Goal: Information Seeking & Learning: Learn about a topic

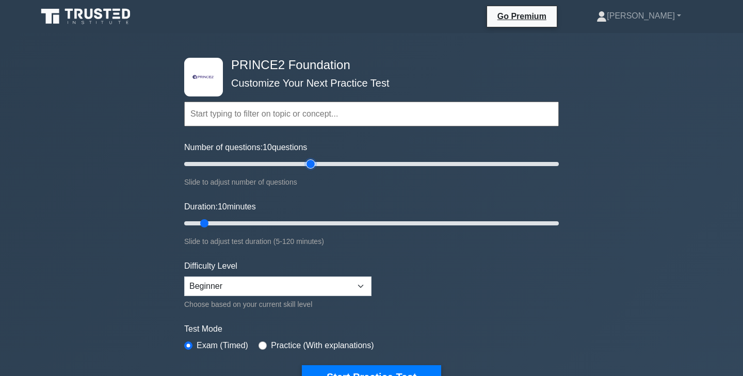
click at [314, 163] on input "Number of questions: 10 questions" at bounding box center [371, 164] width 375 height 12
click at [298, 162] on input "Number of questions: 65 questions" at bounding box center [371, 164] width 375 height 12
type input "60"
click at [295, 162] on input "Number of questions: 60 questions" at bounding box center [371, 164] width 375 height 12
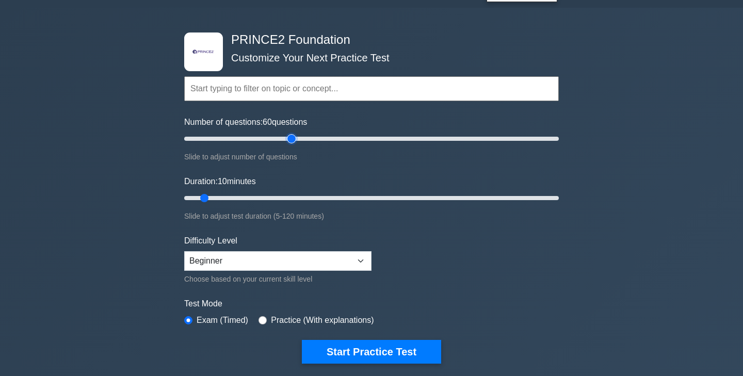
scroll to position [27, 0]
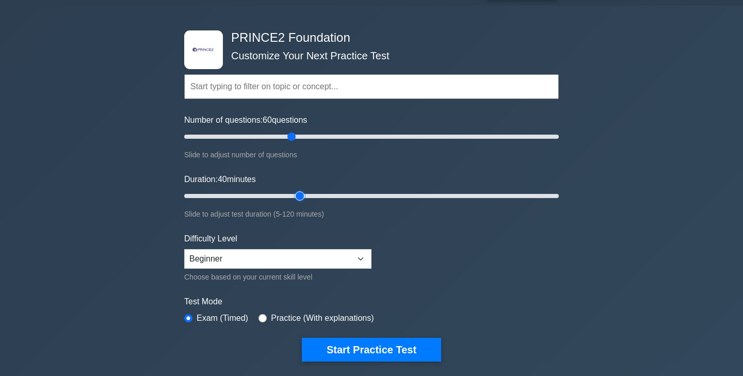
click at [298, 195] on input "Duration: 40 minutes" at bounding box center [371, 196] width 375 height 12
click at [313, 195] on input "Duration: 45 minutes" at bounding box center [371, 196] width 375 height 12
click at [320, 195] on input "Duration: 45 minutes" at bounding box center [371, 196] width 375 height 12
click at [328, 195] on input "Duration: 45 minutes" at bounding box center [371, 196] width 375 height 12
type input "60"
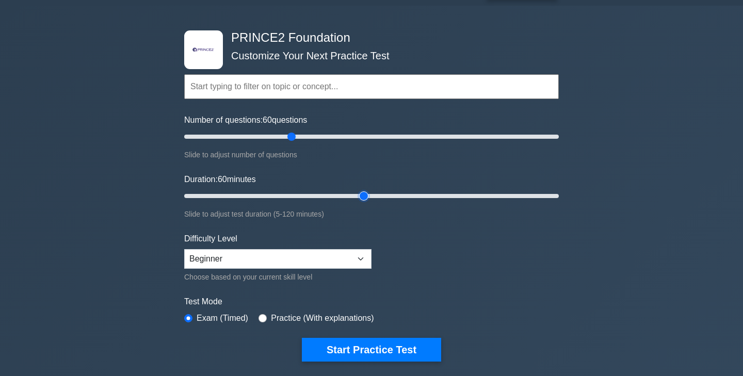
drag, startPoint x: 341, startPoint y: 196, endPoint x: 366, endPoint y: 197, distance: 24.8
click at [366, 197] on input "Duration: 60 minutes" at bounding box center [371, 196] width 375 height 12
click at [249, 258] on select "Beginner Intermediate Expert" at bounding box center [277, 259] width 187 height 20
click at [184, 249] on select "Beginner Intermediate Expert" at bounding box center [277, 259] width 187 height 20
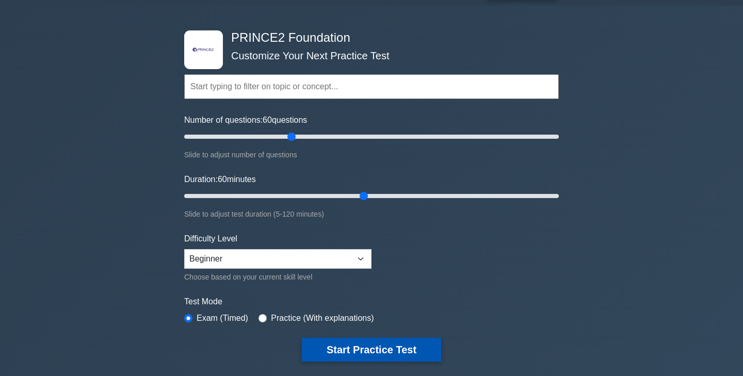
click at [354, 348] on button "Start Practice Test" at bounding box center [371, 350] width 139 height 24
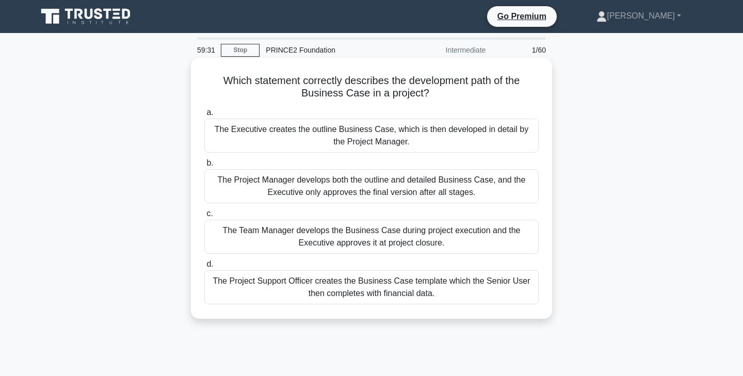
click at [399, 136] on div "The Executive creates the outline Business Case, which is then developed in det…" at bounding box center [371, 136] width 335 height 34
click at [204, 116] on input "a. The Executive creates the outline Business Case, which is then developed in …" at bounding box center [204, 112] width 0 height 7
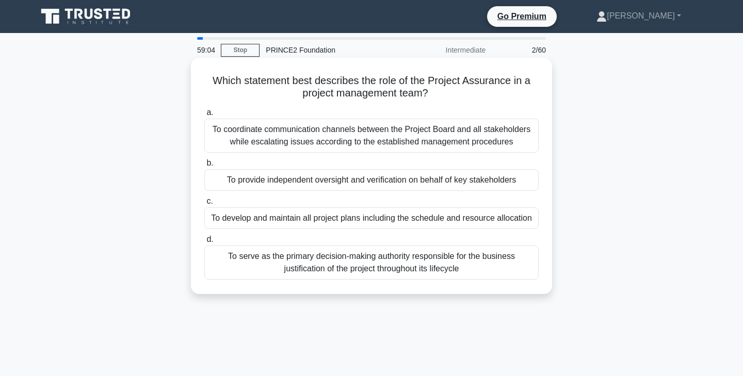
click at [408, 181] on div "To provide independent oversight and verification on behalf of key stakeholders" at bounding box center [371, 180] width 335 height 22
click at [204, 167] on input "b. To provide independent oversight and verification on behalf of key stakehold…" at bounding box center [204, 163] width 0 height 7
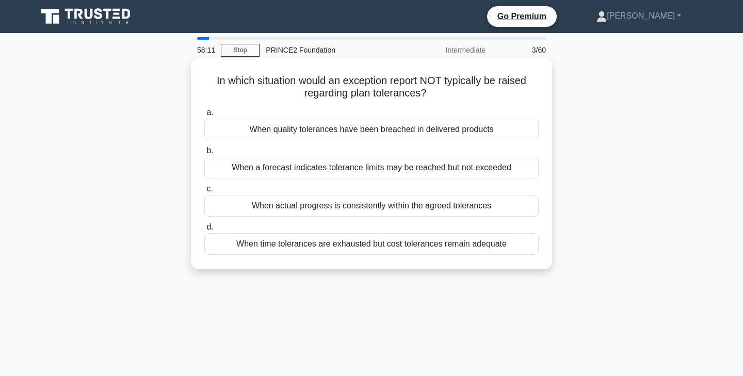
click at [434, 209] on div "When actual progress is consistently within the agreed tolerances" at bounding box center [371, 206] width 335 height 22
click at [204, 193] on input "c. When actual progress is consistently within the agreed tolerances" at bounding box center [204, 189] width 0 height 7
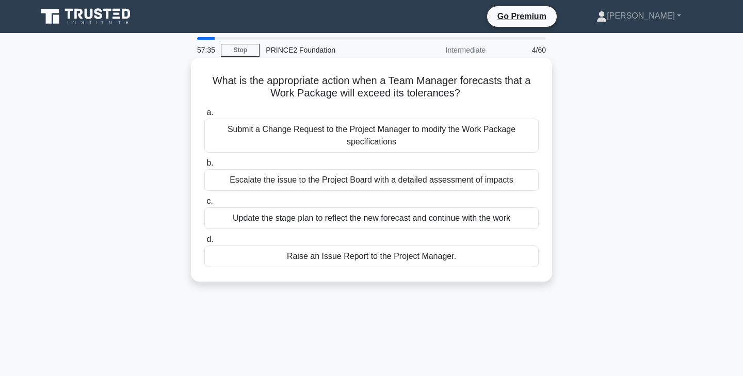
click at [397, 180] on div "Escalate the issue to the Project Board with a detailed assessment of impacts" at bounding box center [371, 180] width 335 height 22
click at [204, 167] on input "b. Escalate the issue to the Project Board with a detailed assessment of impacts" at bounding box center [204, 163] width 0 height 7
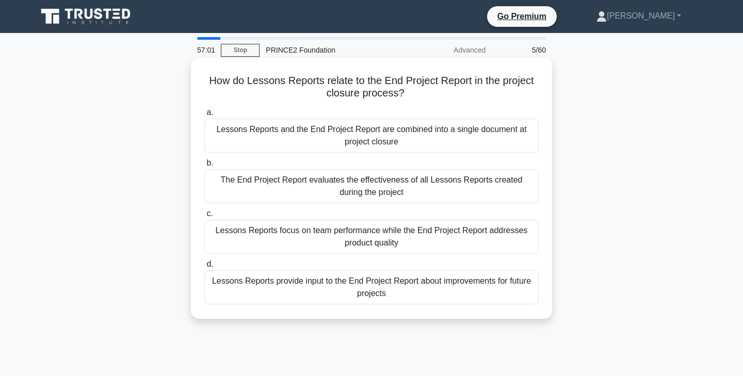
click at [406, 288] on div "Lessons Reports provide input to the End Project Report about improvements for …" at bounding box center [371, 288] width 335 height 34
click at [204, 268] on input "d. Lessons Reports provide input to the End Project Report about improvements f…" at bounding box center [204, 264] width 0 height 7
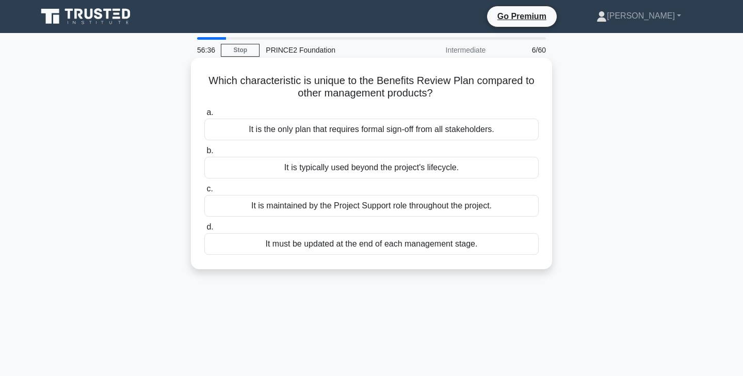
click at [405, 170] on div "It is typically used beyond the project's lifecycle." at bounding box center [371, 168] width 335 height 22
click at [204, 154] on input "b. It is typically used beyond the project's lifecycle." at bounding box center [204, 151] width 0 height 7
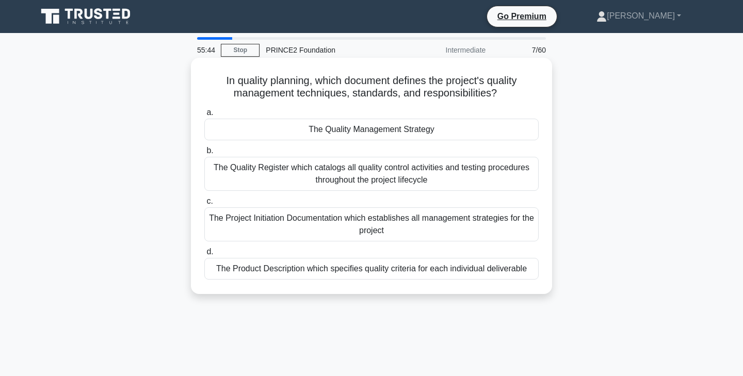
click at [430, 272] on div "The Product Description which specifies quality criteria for each individual de…" at bounding box center [371, 269] width 335 height 22
click at [204, 256] on input "d. The Product Description which specifies quality criteria for each individual…" at bounding box center [204, 252] width 0 height 7
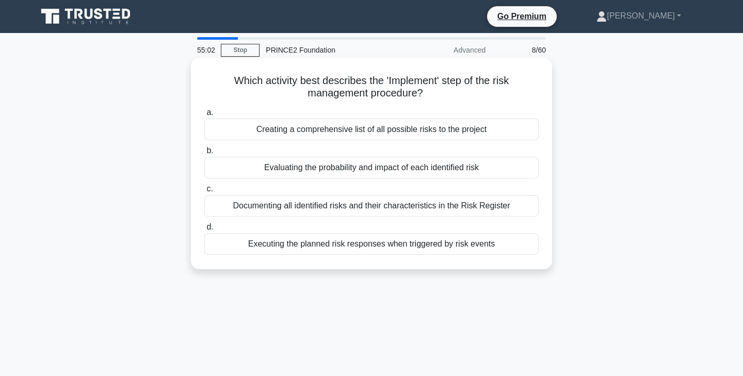
click at [477, 208] on div "Documenting all identified risks and their characteristics in the Risk Register" at bounding box center [371, 206] width 335 height 22
click at [204, 193] on input "c. Documenting all identified risks and their characteristics in the Risk Regis…" at bounding box center [204, 189] width 0 height 7
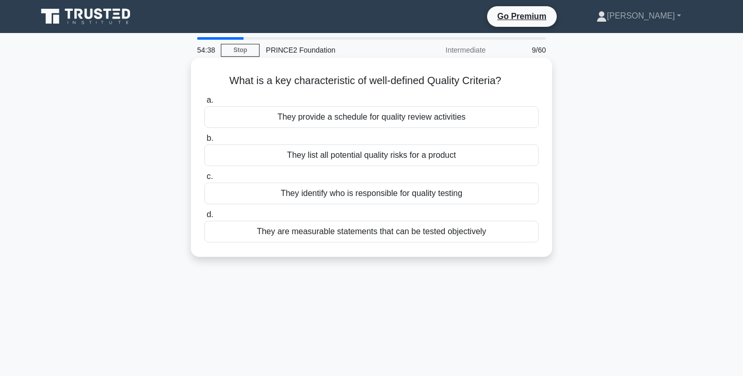
click at [448, 228] on div "They are measurable statements that can be tested objectively" at bounding box center [371, 232] width 335 height 22
click at [204, 218] on input "d. They are measurable statements that can be tested objectively" at bounding box center [204, 215] width 0 height 7
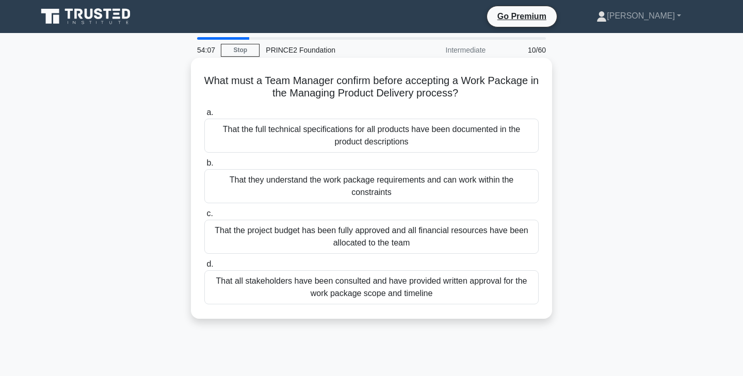
click at [433, 189] on div "That they understand the work package requirements and can work within the cons…" at bounding box center [371, 186] width 335 height 34
click at [204, 167] on input "b. That they understand the work package requirements and can work within the c…" at bounding box center [204, 163] width 0 height 7
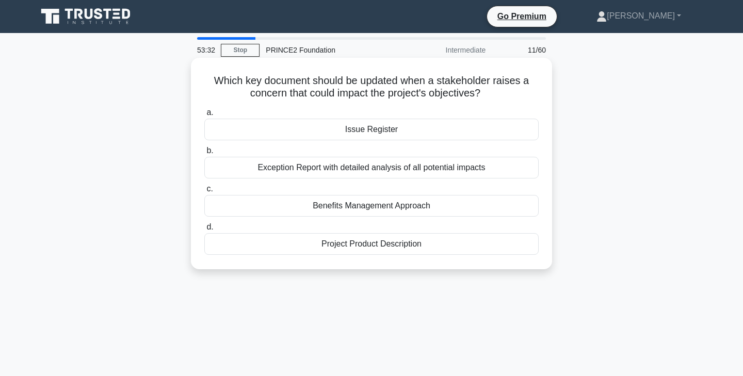
click at [386, 169] on div "Exception Report with detailed analysis of all potential impacts" at bounding box center [371, 168] width 335 height 22
click at [204, 154] on input "b. Exception Report with detailed analysis of all potential impacts" at bounding box center [204, 151] width 0 height 7
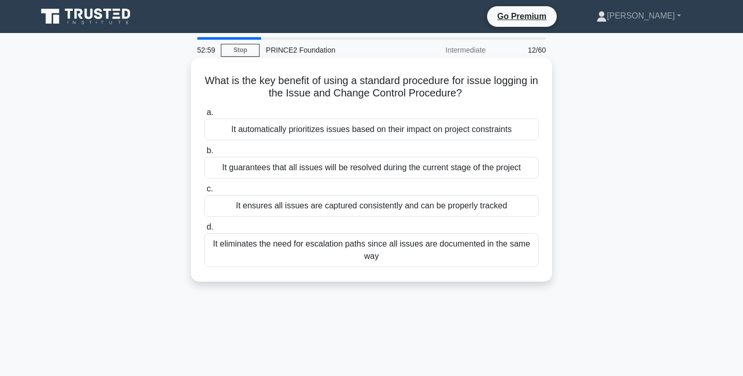
click at [426, 203] on div "It ensures all issues are captured consistently and can be properly tracked" at bounding box center [371, 206] width 335 height 22
click at [204, 193] on input "c. It ensures all issues are captured consistently and can be properly tracked" at bounding box center [204, 189] width 0 height 7
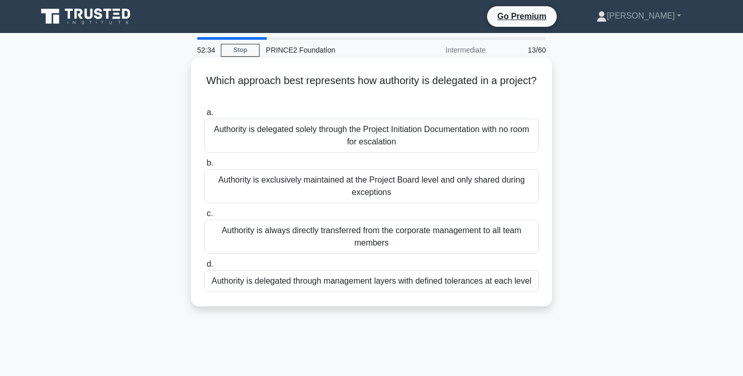
click at [349, 280] on div "Authority is delegated through management layers with defined tolerances at eac…" at bounding box center [371, 282] width 335 height 22
click at [204, 268] on input "d. Authority is delegated through management layers with defined tolerances at …" at bounding box center [204, 264] width 0 height 7
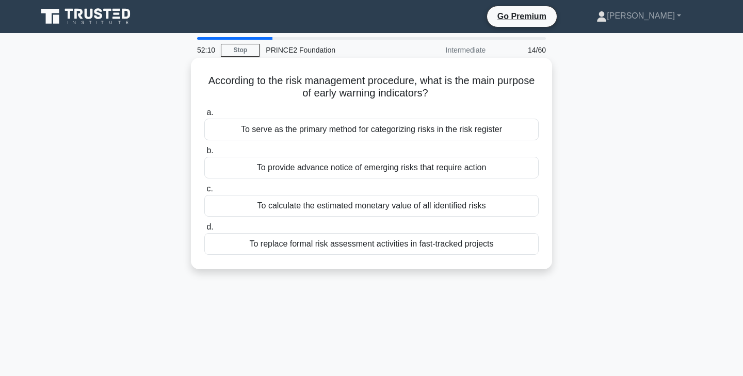
click at [418, 167] on div "To provide advance notice of emerging risks that require action" at bounding box center [371, 168] width 335 height 22
click at [204, 154] on input "b. To provide advance notice of emerging risks that require action" at bounding box center [204, 151] width 0 height 7
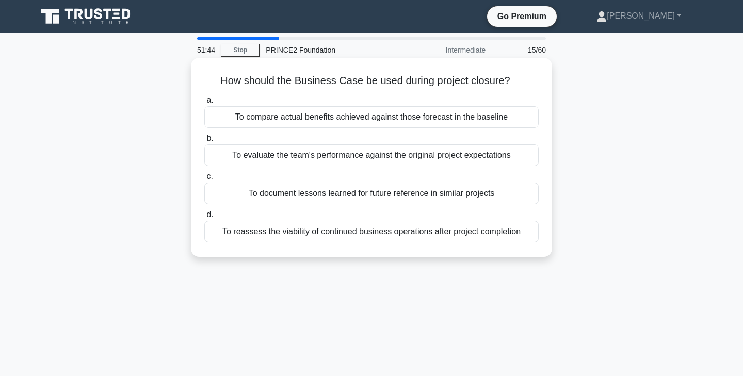
click at [468, 119] on div "To compare actual benefits achieved against those forecast in the baseline" at bounding box center [371, 117] width 335 height 22
click at [204, 104] on input "a. To compare actual benefits achieved against those forecast in the baseline" at bounding box center [204, 100] width 0 height 7
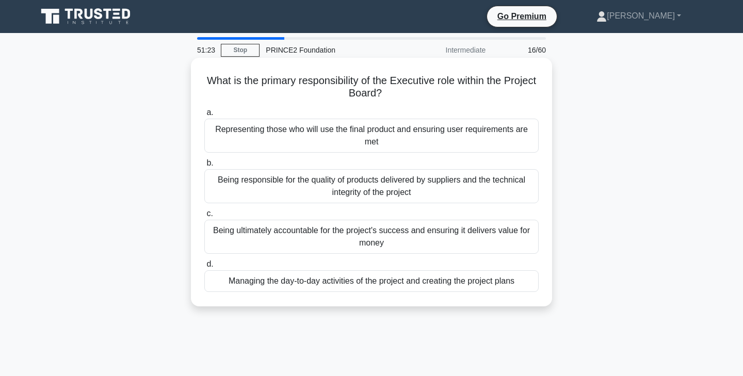
click at [375, 236] on div "Being ultimately accountable for the project's success and ensuring it delivers…" at bounding box center [371, 237] width 335 height 34
click at [204, 217] on input "c. Being ultimately accountable for the project's success and ensuring it deliv…" at bounding box center [204, 214] width 0 height 7
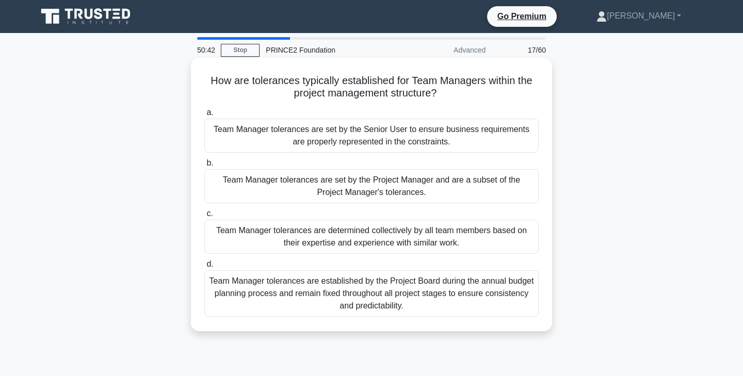
click at [379, 197] on div "Team Manager tolerances are set by the Project Manager and are a subset of the …" at bounding box center [371, 186] width 335 height 34
click at [204, 167] on input "b. Team Manager tolerances are set by the Project Manager and are a subset of t…" at bounding box center [204, 163] width 0 height 7
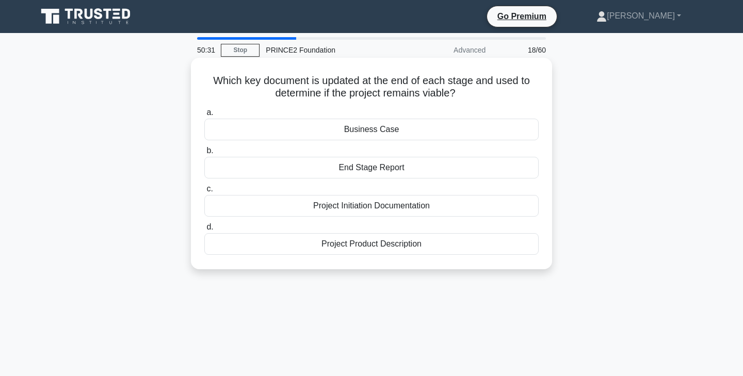
click at [363, 169] on div "End Stage Report" at bounding box center [371, 168] width 335 height 22
click at [204, 154] on input "b. End Stage Report" at bounding box center [204, 151] width 0 height 7
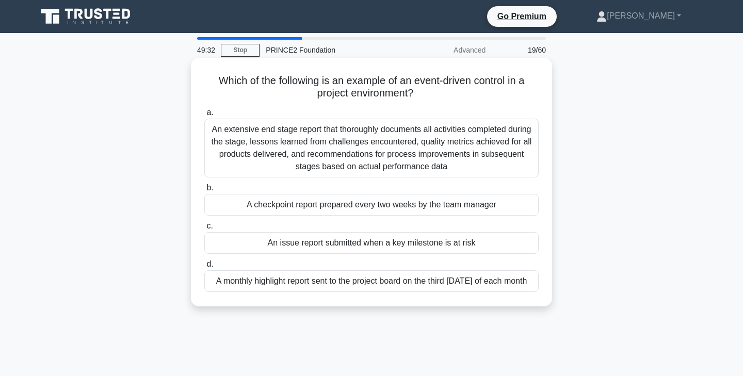
click at [444, 204] on div "A checkpoint report prepared every two weeks by the team manager" at bounding box center [371, 205] width 335 height 22
click at [204, 192] on input "b. A checkpoint report prepared every two weeks by the team manager" at bounding box center [204, 188] width 0 height 7
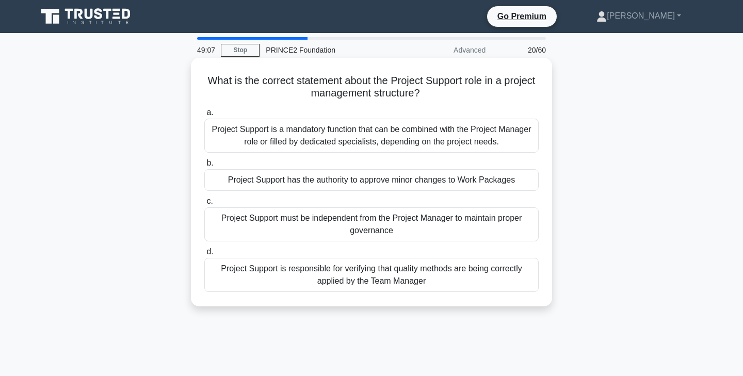
click at [448, 130] on div "Project Support is a mandatory function that can be combined with the Project M…" at bounding box center [371, 136] width 335 height 34
click at [204, 116] on input "a. Project Support is a mandatory function that can be combined with the Projec…" at bounding box center [204, 112] width 0 height 7
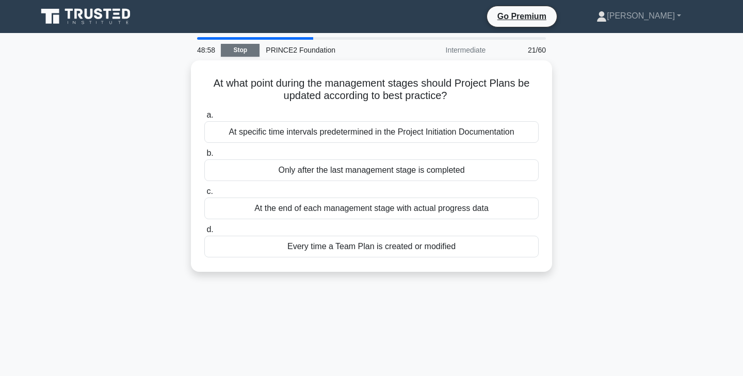
click at [242, 51] on link "Stop" at bounding box center [240, 50] width 39 height 13
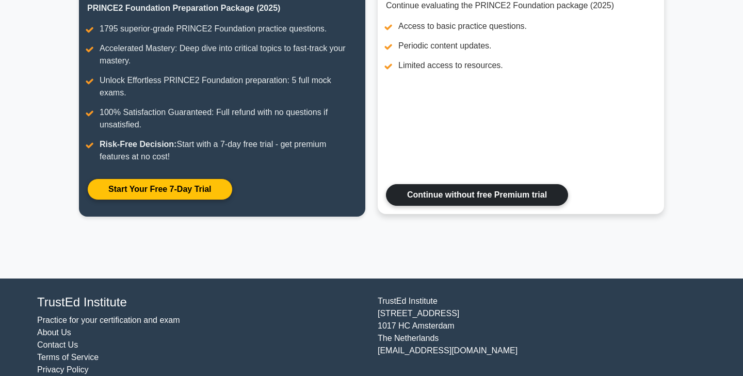
scroll to position [164, 0]
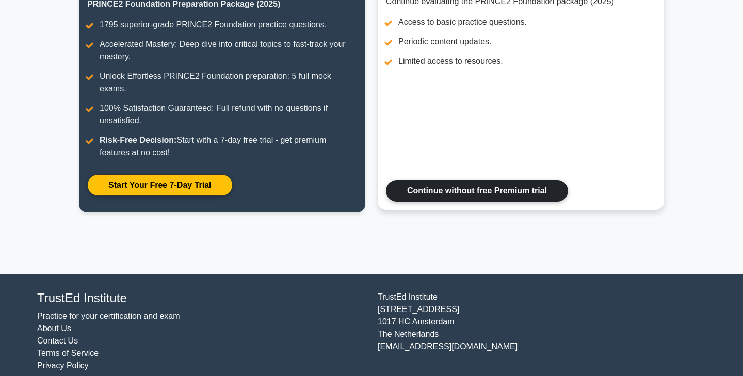
click at [441, 182] on link "Continue without free Premium trial" at bounding box center [477, 191] width 182 height 22
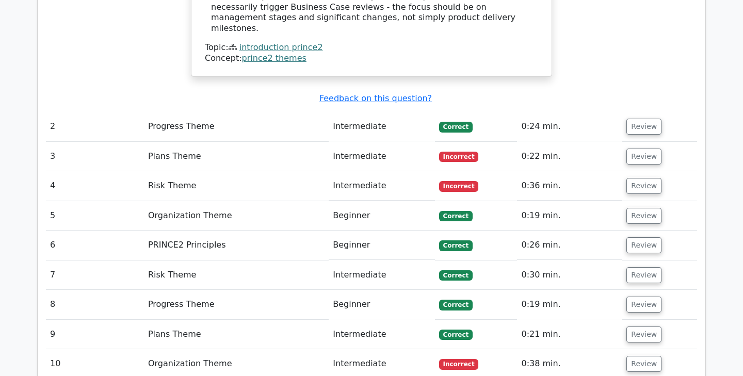
scroll to position [1331, 0]
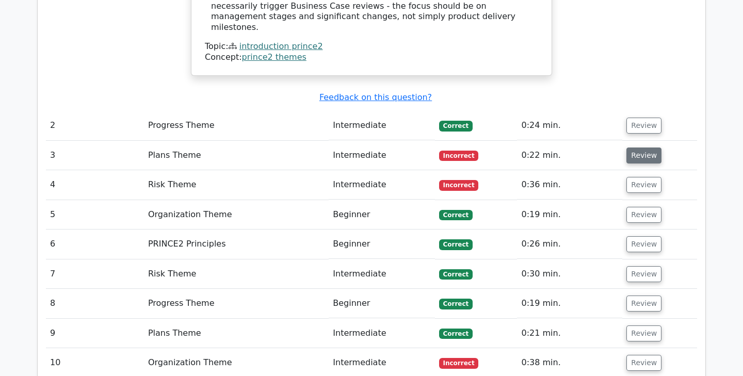
click at [646, 148] on button "Review" at bounding box center [644, 156] width 35 height 16
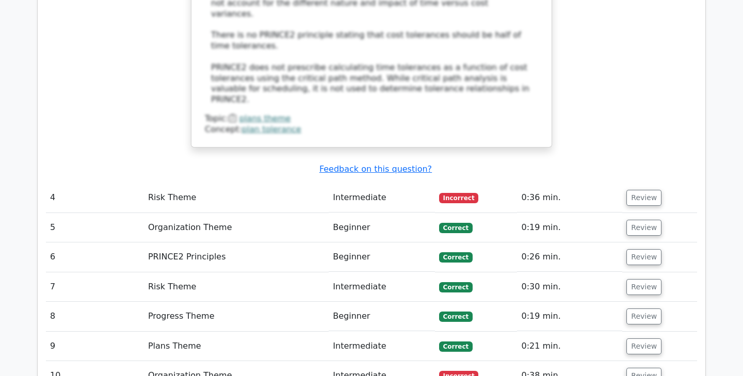
scroll to position [1912, 0]
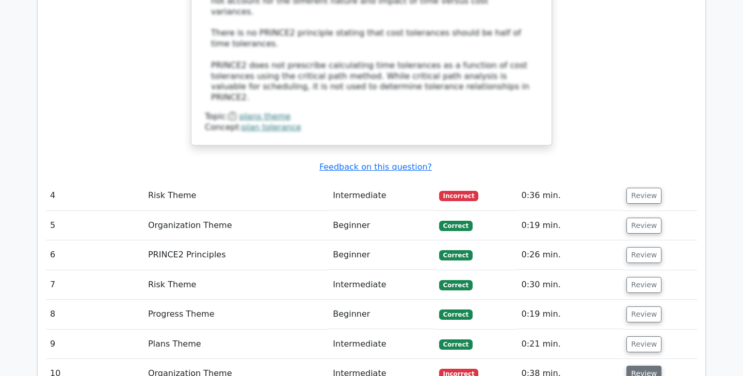
click at [637, 366] on button "Review" at bounding box center [644, 374] width 35 height 16
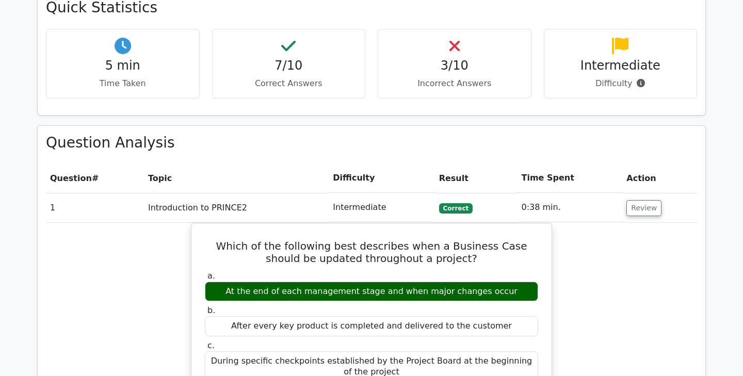
scroll to position [676, 0]
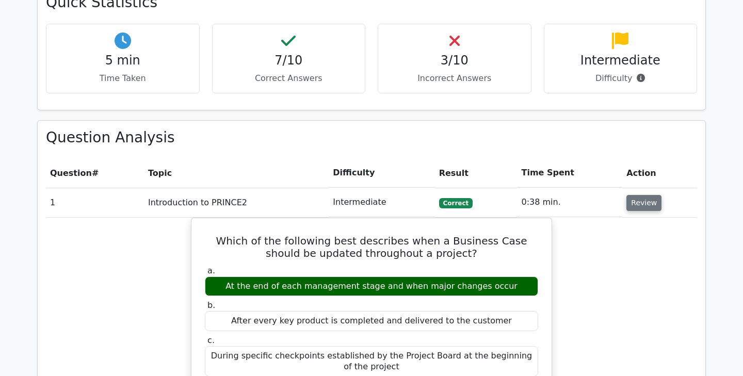
click at [637, 195] on button "Review" at bounding box center [644, 203] width 35 height 16
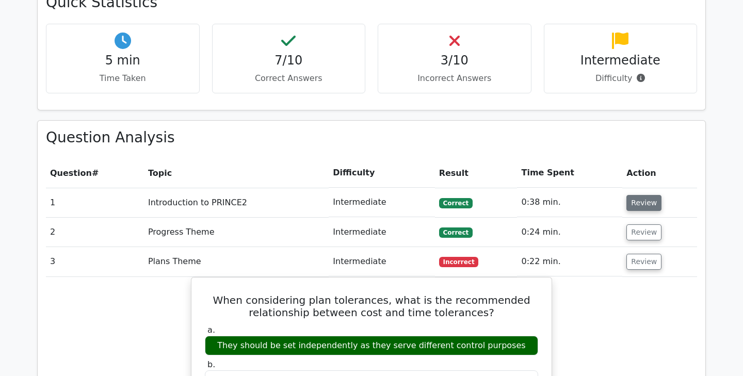
click at [637, 195] on button "Review" at bounding box center [644, 203] width 35 height 16
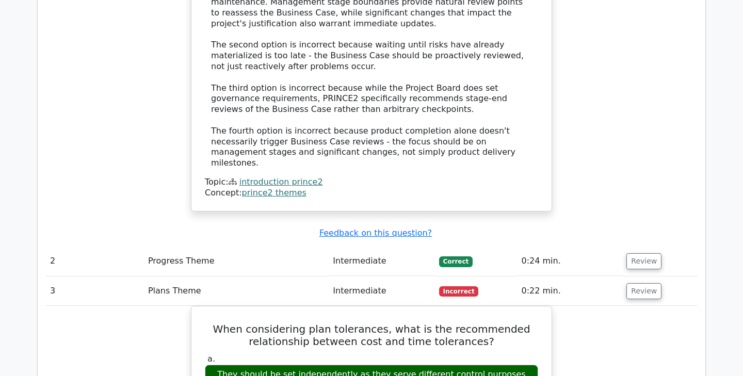
scroll to position [1197, 0]
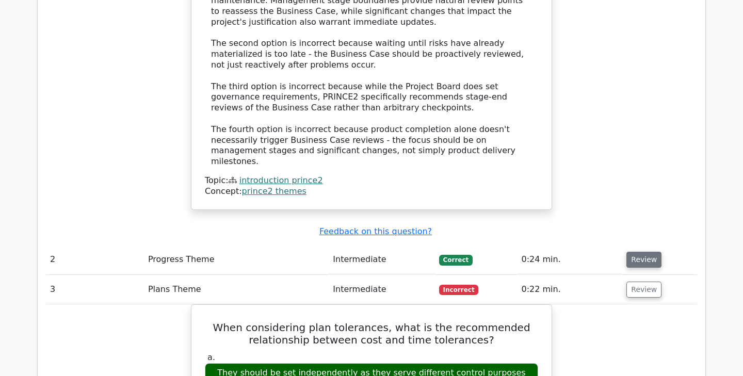
click at [645, 252] on button "Review" at bounding box center [644, 260] width 35 height 16
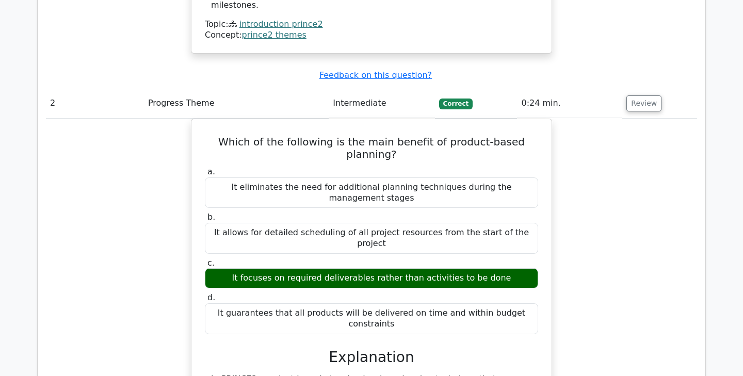
scroll to position [1354, 0]
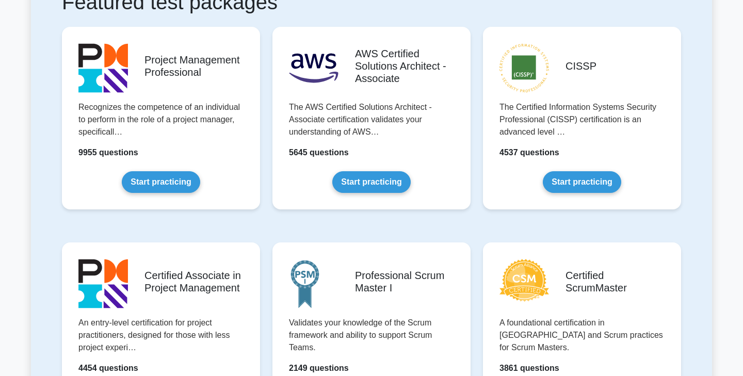
scroll to position [265, 0]
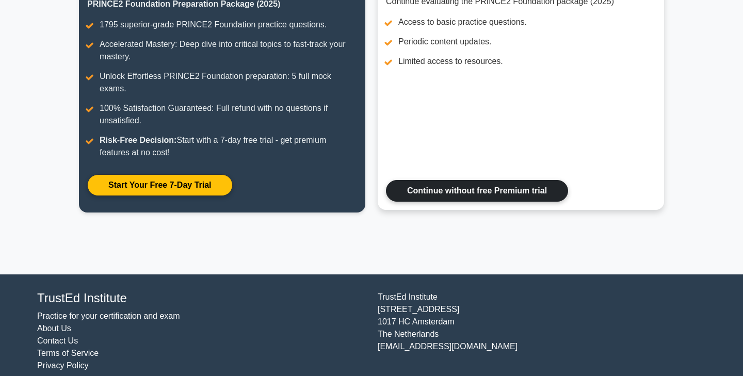
click at [486, 180] on link "Continue without free Premium trial" at bounding box center [477, 191] width 182 height 22
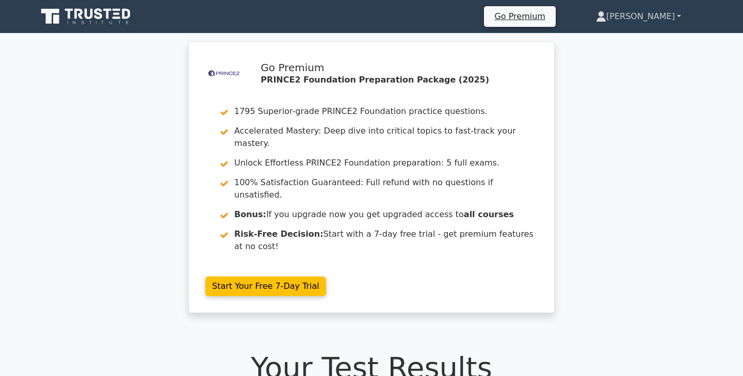
click at [674, 20] on link "[PERSON_NAME]" at bounding box center [639, 16] width 135 height 21
click at [639, 30] on ul "Profile Settings" at bounding box center [613, 49] width 83 height 42
click at [653, 17] on link "[PERSON_NAME]" at bounding box center [639, 16] width 135 height 21
click at [641, 41] on link "Profile" at bounding box center [613, 41] width 82 height 17
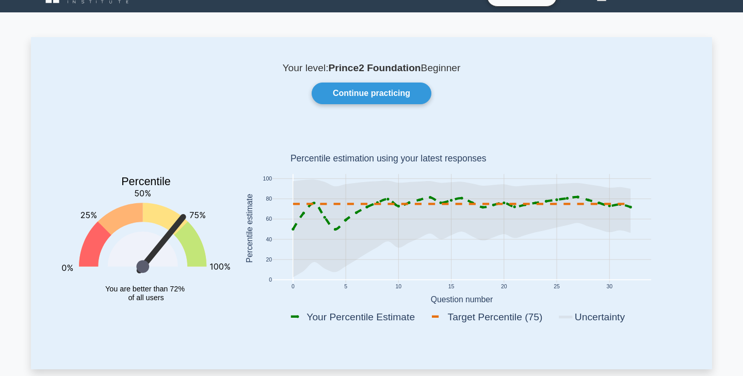
scroll to position [24, 0]
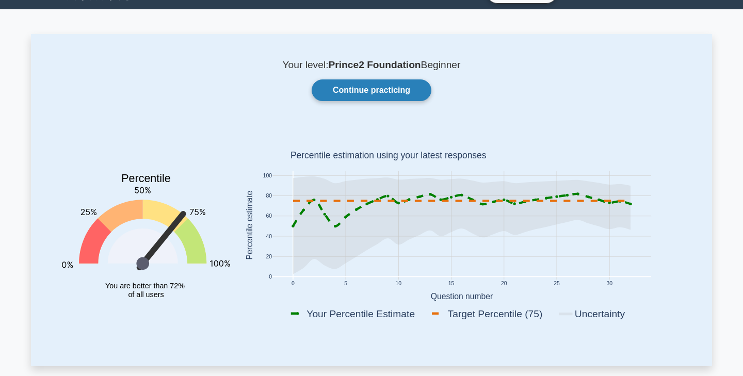
click at [415, 92] on link "Continue practicing" at bounding box center [372, 91] width 120 height 22
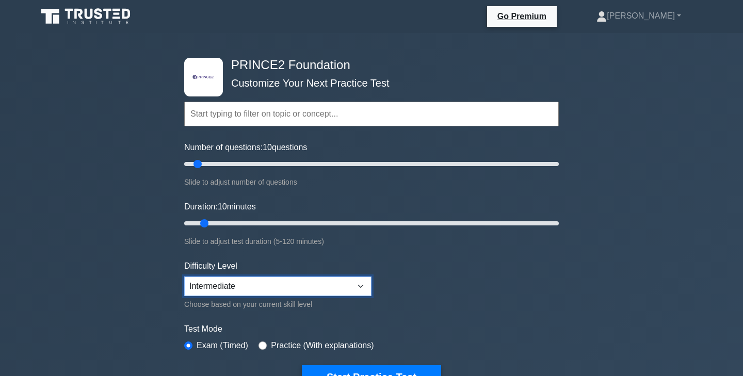
click at [259, 284] on select "Beginner Intermediate Expert" at bounding box center [277, 287] width 187 height 20
select select "beginner"
click at [184, 277] on select "Beginner Intermediate Expert" at bounding box center [277, 287] width 187 height 20
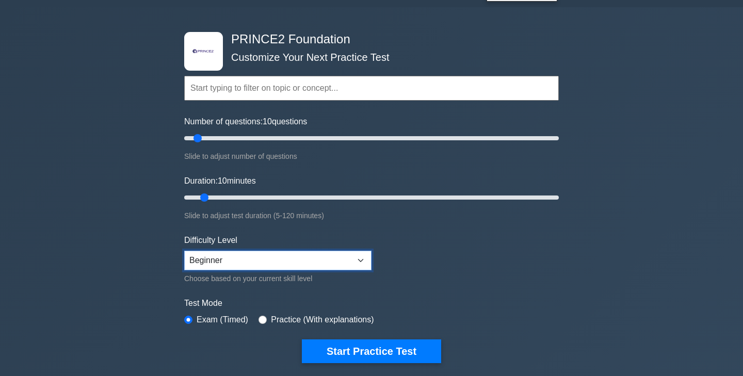
scroll to position [29, 0]
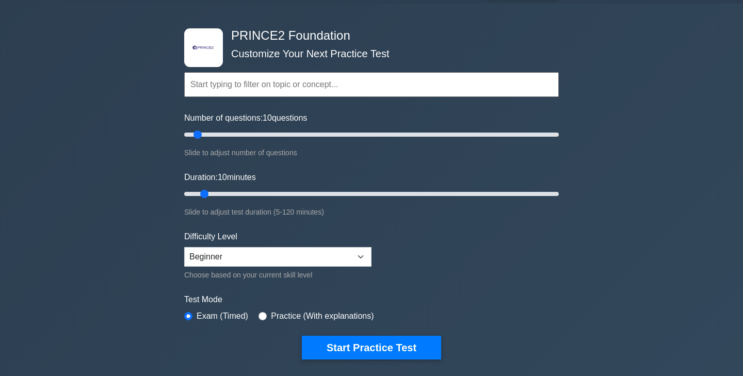
click at [318, 319] on label "Practice (With explanations)" at bounding box center [322, 316] width 103 height 12
click at [261, 314] on input "radio" at bounding box center [263, 316] width 8 height 8
radio input "true"
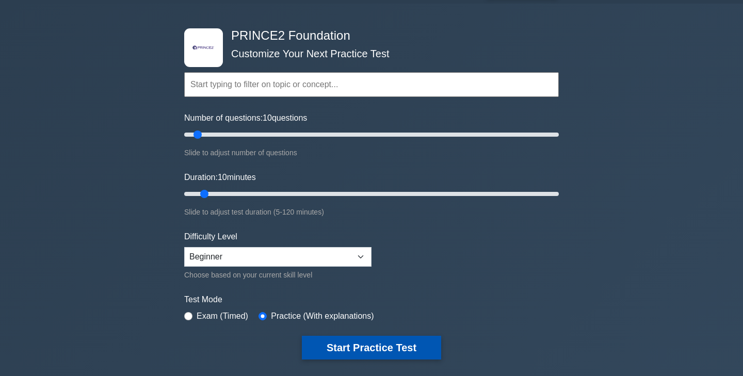
click at [357, 349] on button "Start Practice Test" at bounding box center [371, 348] width 139 height 24
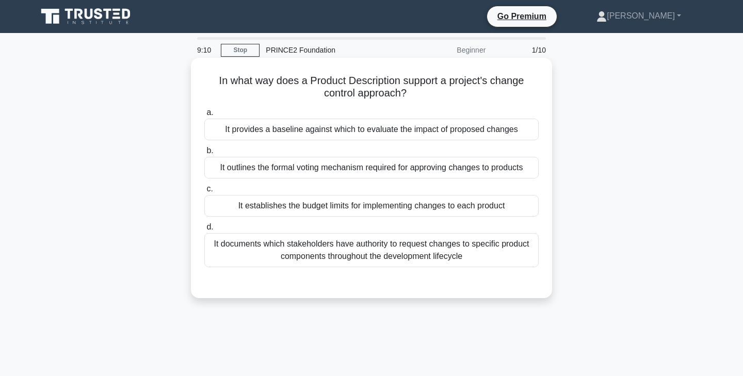
click at [366, 262] on div "It documents which stakeholders have authority to request changes to specific p…" at bounding box center [371, 250] width 335 height 34
click at [204, 231] on input "d. It documents which stakeholders have authority to request changes to specifi…" at bounding box center [204, 227] width 0 height 7
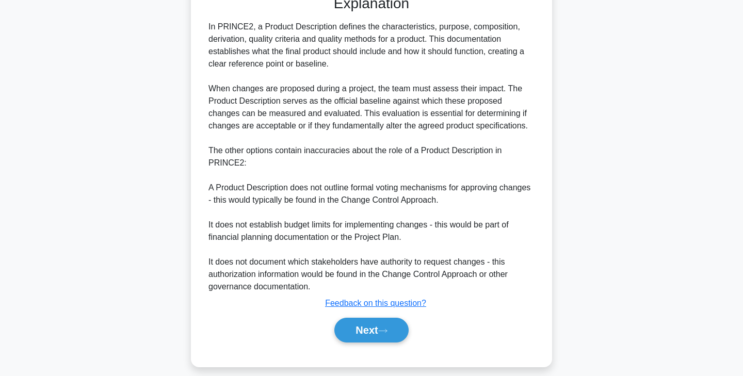
scroll to position [298, 0]
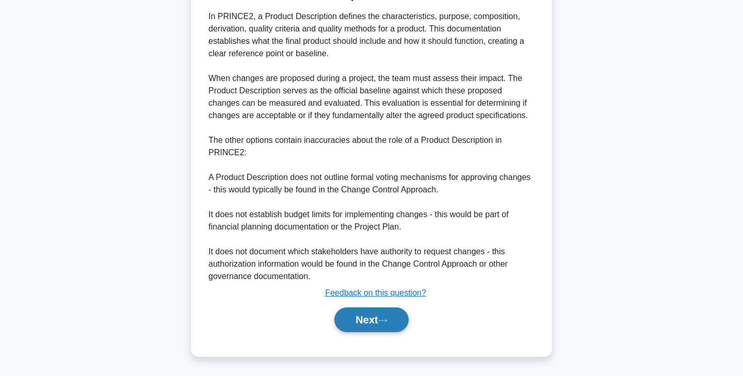
click at [373, 325] on button "Next" at bounding box center [372, 320] width 74 height 25
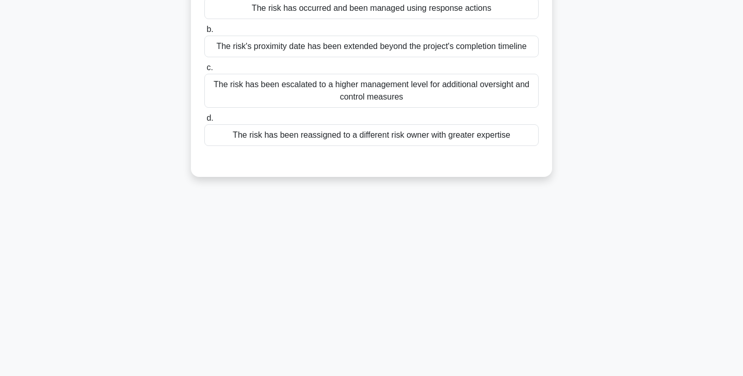
scroll to position [0, 0]
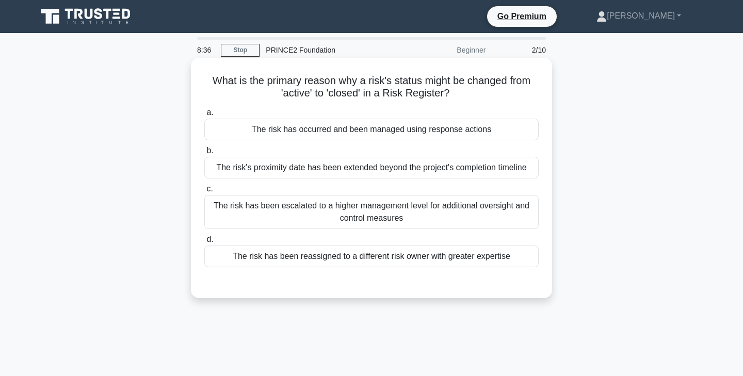
click at [398, 126] on div "The risk has occurred and been managed using response actions" at bounding box center [371, 130] width 335 height 22
click at [204, 116] on input "a. The risk has occurred and been managed using response actions" at bounding box center [204, 112] width 0 height 7
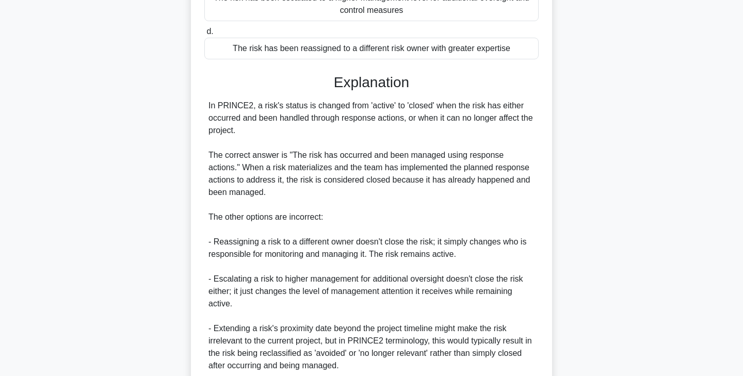
scroll to position [210, 0]
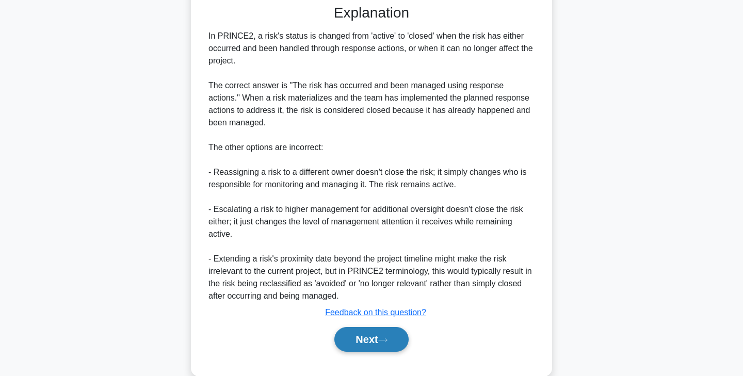
click at [381, 332] on button "Next" at bounding box center [372, 339] width 74 height 25
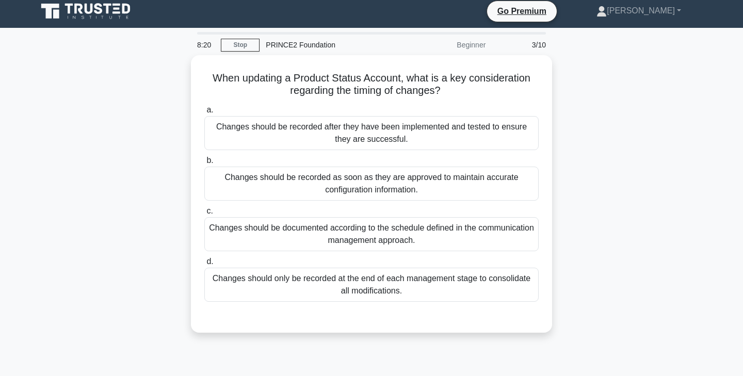
scroll to position [2, 0]
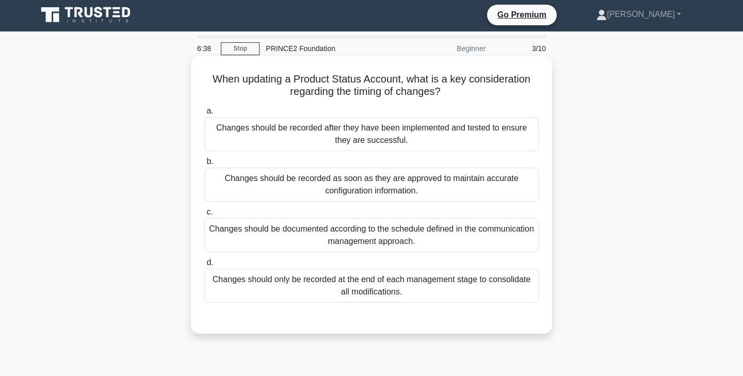
click at [430, 132] on div "Changes should be recorded after they have been implemented and tested to ensur…" at bounding box center [371, 134] width 335 height 34
click at [204, 115] on input "a. Changes should be recorded after they have been implemented and tested to en…" at bounding box center [204, 111] width 0 height 7
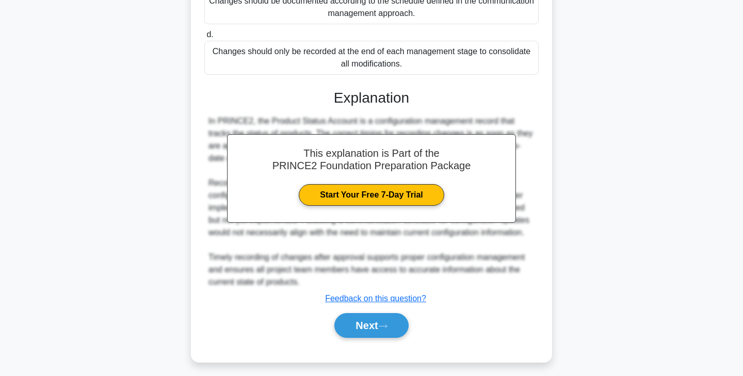
scroll to position [236, 0]
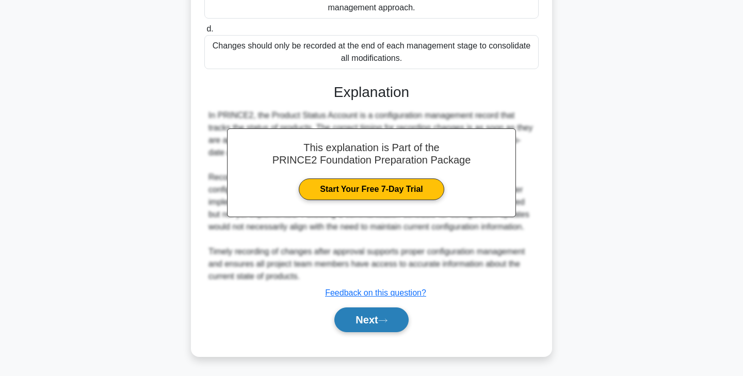
click at [370, 328] on button "Next" at bounding box center [372, 320] width 74 height 25
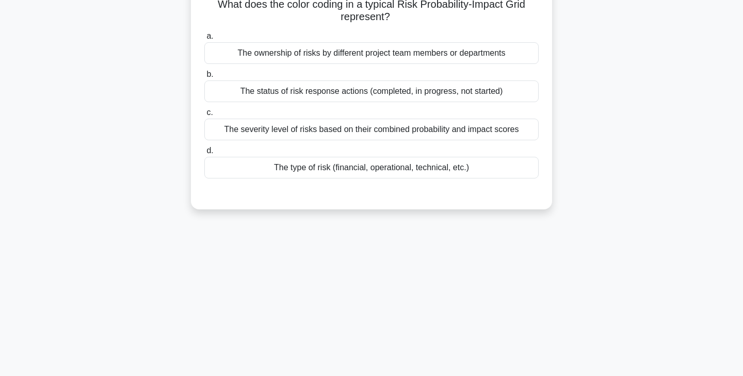
scroll to position [0, 0]
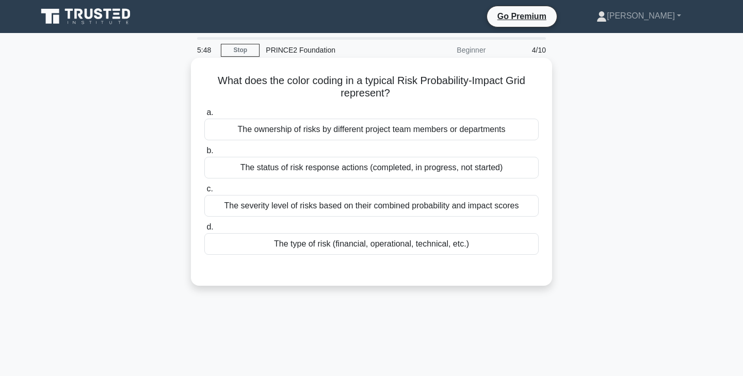
click at [349, 170] on div "The status of risk response actions (completed, in progress, not started)" at bounding box center [371, 168] width 335 height 22
click at [204, 154] on input "b. The status of risk response actions (completed, in progress, not started)" at bounding box center [204, 151] width 0 height 7
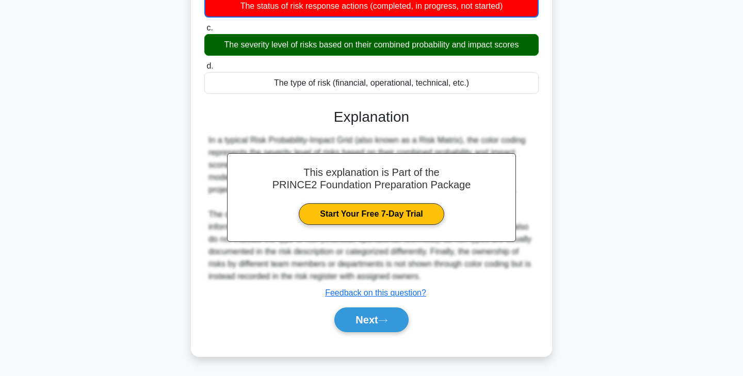
scroll to position [181, 0]
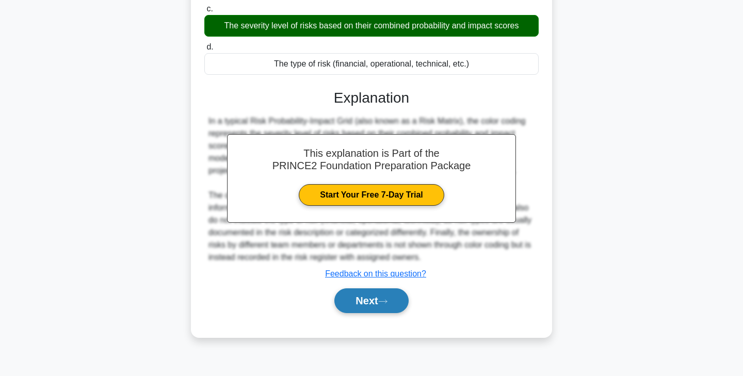
click at [388, 303] on icon at bounding box center [382, 302] width 9 height 6
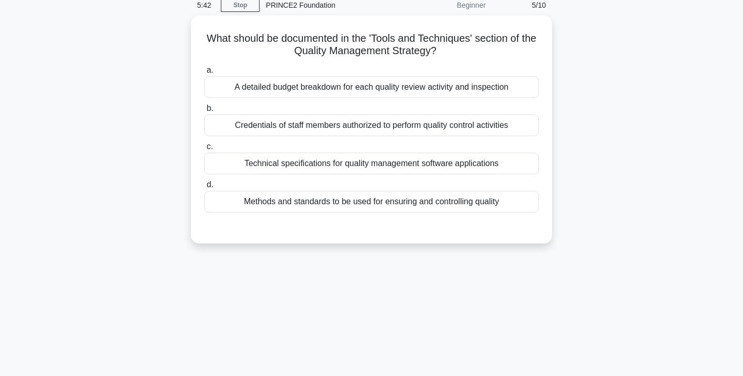
scroll to position [0, 0]
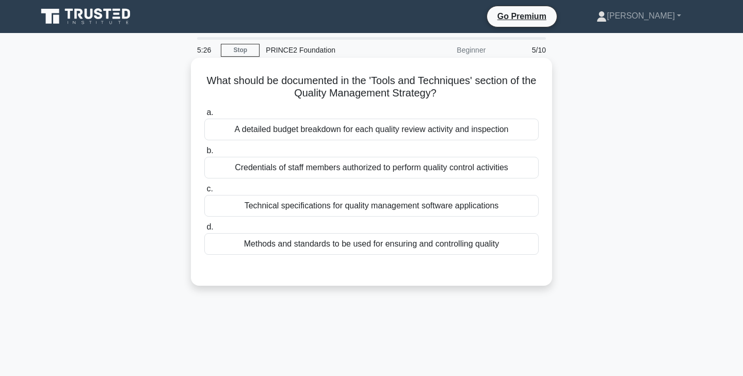
click at [388, 207] on div "Technical specifications for quality management software applications" at bounding box center [371, 206] width 335 height 22
click at [204, 193] on input "c. Technical specifications for quality management software applications" at bounding box center [204, 189] width 0 height 7
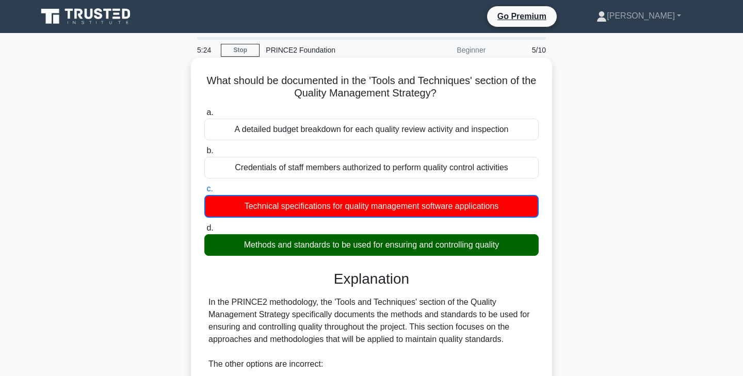
click at [385, 244] on div "Methods and standards to be used for ensuring and controlling quality" at bounding box center [371, 245] width 335 height 22
click at [204, 232] on input "d. Methods and standards to be used for ensuring and controlling quality" at bounding box center [204, 228] width 0 height 7
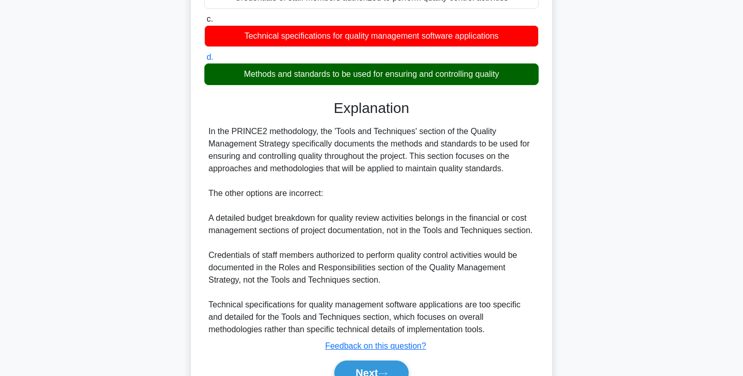
scroll to position [223, 0]
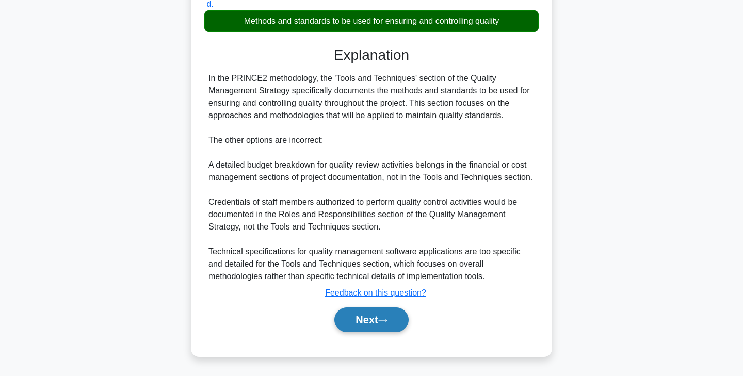
click at [399, 323] on button "Next" at bounding box center [372, 320] width 74 height 25
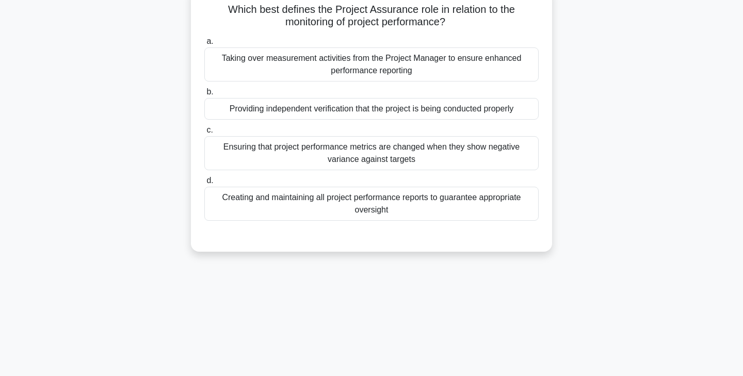
scroll to position [0, 0]
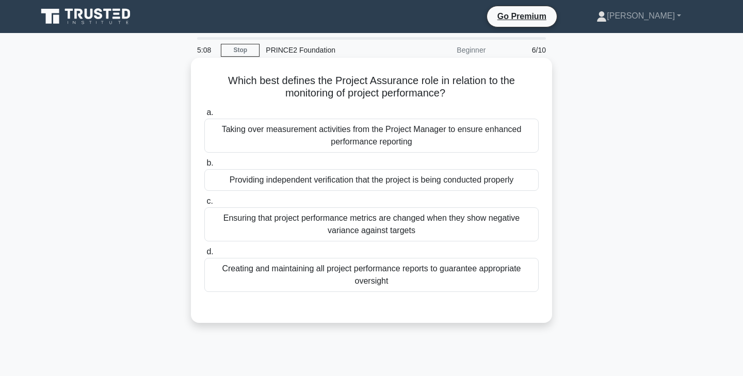
click at [383, 179] on div "Providing independent verification that the project is being conducted properly" at bounding box center [371, 180] width 335 height 22
click at [204, 167] on input "b. Providing independent verification that the project is being conducted prope…" at bounding box center [204, 163] width 0 height 7
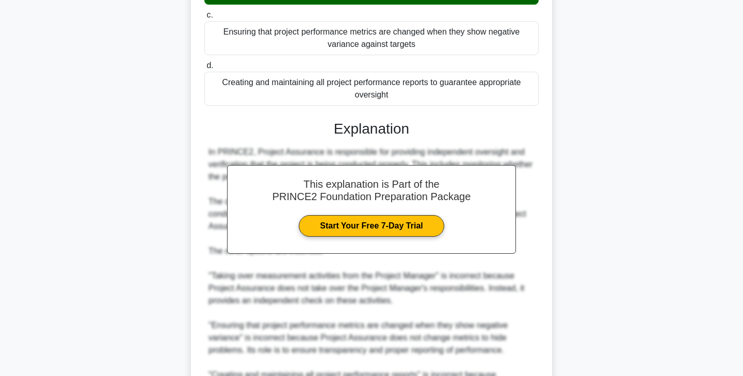
scroll to position [310, 0]
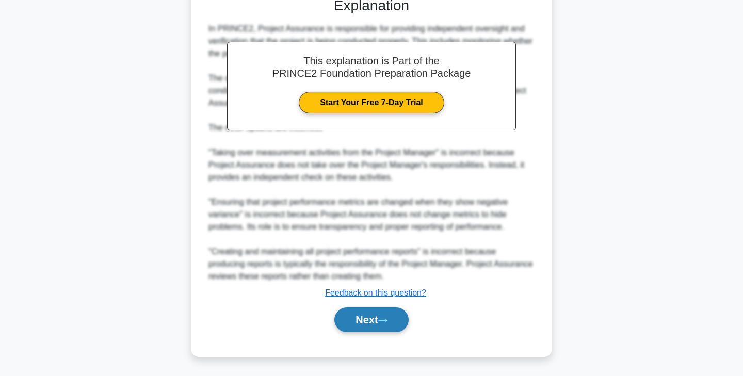
click at [382, 311] on button "Next" at bounding box center [372, 320] width 74 height 25
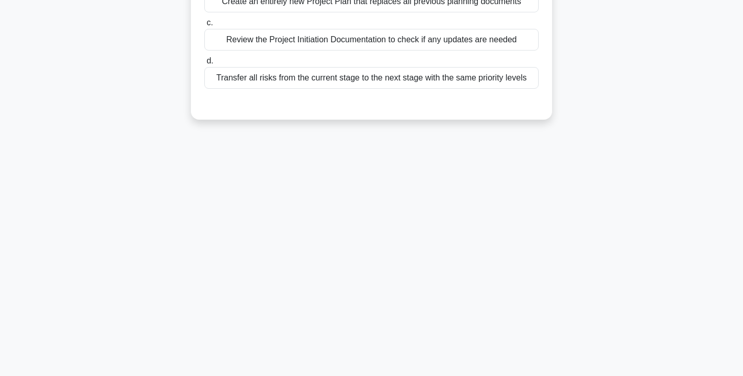
scroll to position [0, 0]
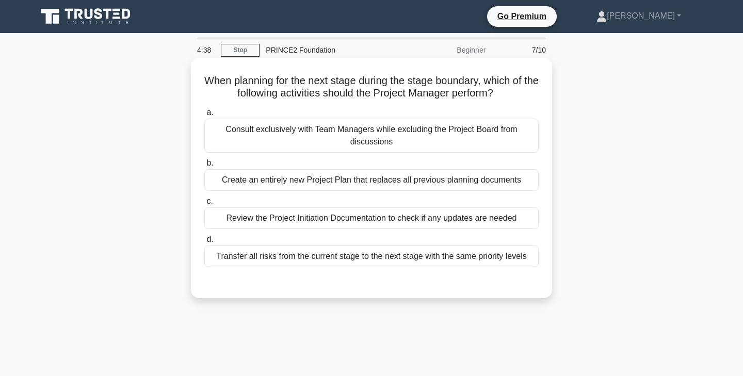
click at [421, 222] on div "Review the Project Initiation Documentation to check if any updates are needed" at bounding box center [371, 219] width 335 height 22
click at [204, 205] on input "c. Review the Project Initiation Documentation to check if any updates are need…" at bounding box center [204, 201] width 0 height 7
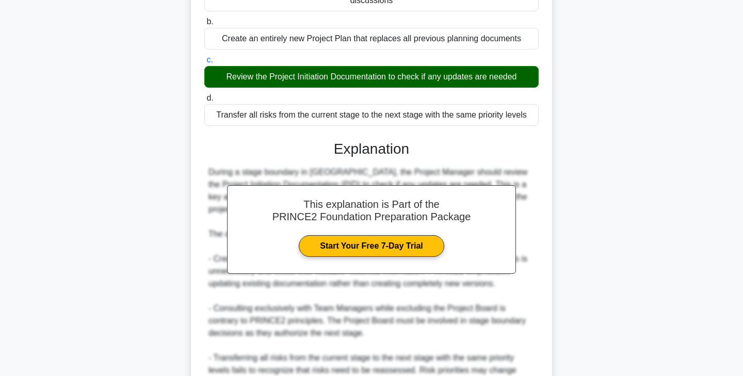
scroll to position [248, 0]
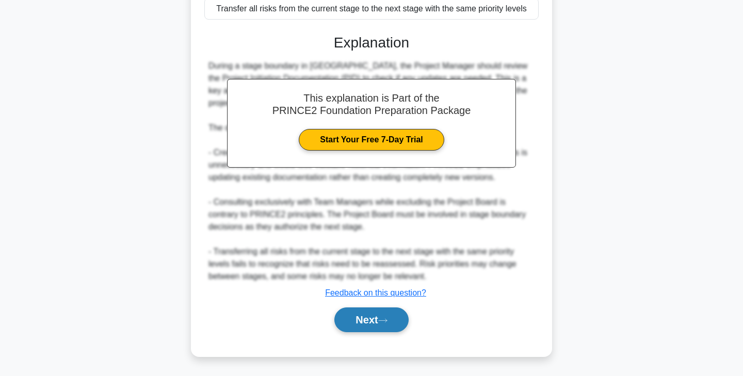
click at [383, 318] on icon at bounding box center [382, 321] width 9 height 6
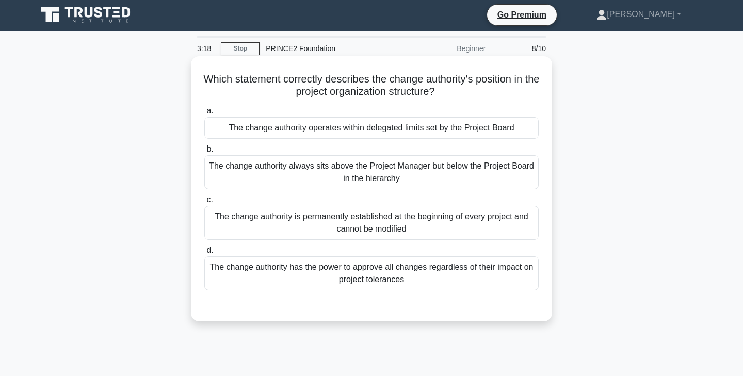
scroll to position [1, 0]
click at [392, 129] on div "The change authority operates within delegated limits set by the Project Board" at bounding box center [371, 129] width 335 height 22
click at [204, 115] on input "a. The change authority operates within delegated limits set by the Project Boa…" at bounding box center [204, 111] width 0 height 7
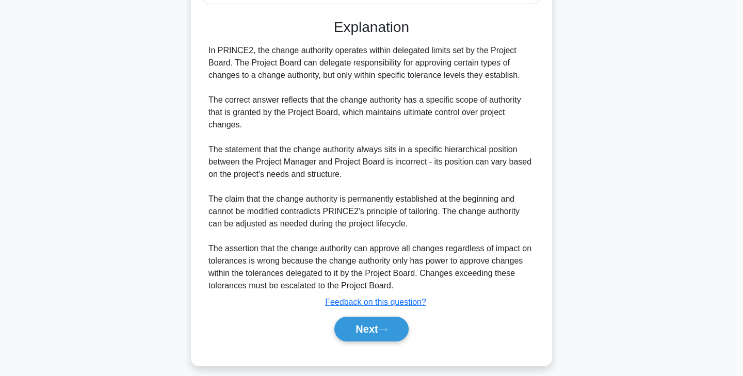
scroll to position [288, 0]
click at [367, 329] on button "Next" at bounding box center [372, 330] width 74 height 25
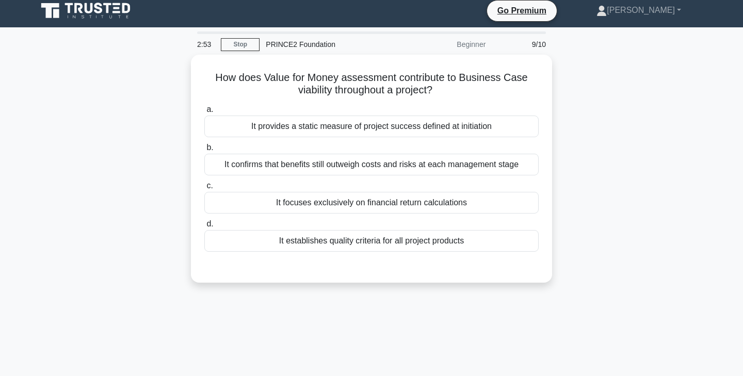
scroll to position [8, 0]
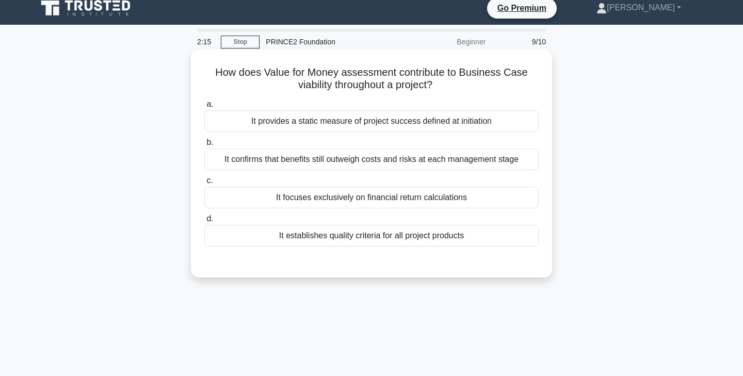
click at [392, 161] on div "It confirms that benefits still outweigh costs and risks at each management sta…" at bounding box center [371, 160] width 335 height 22
click at [204, 146] on input "b. It confirms that benefits still outweigh costs and risks at each management …" at bounding box center [204, 142] width 0 height 7
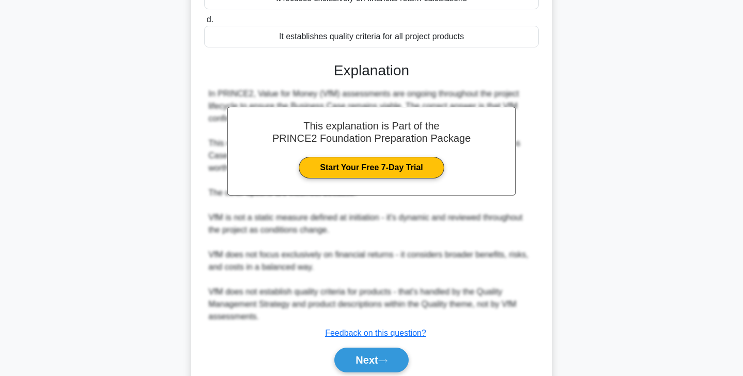
scroll to position [248, 0]
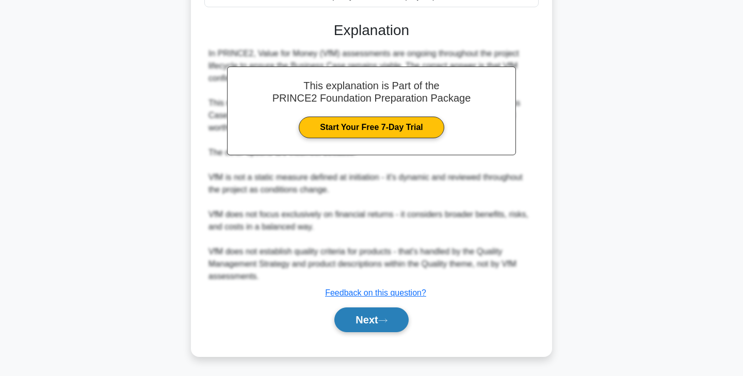
click at [371, 315] on button "Next" at bounding box center [372, 320] width 74 height 25
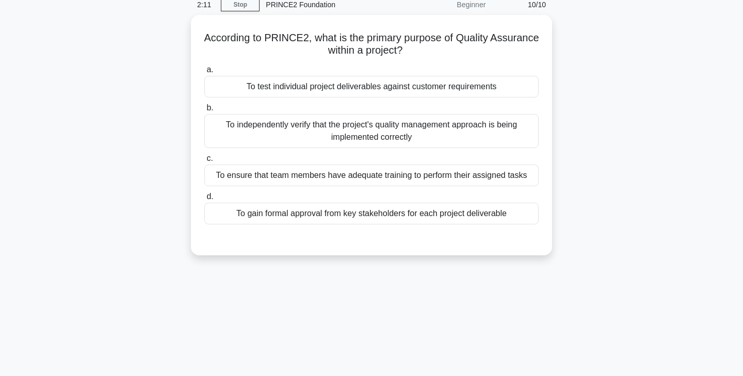
scroll to position [0, 0]
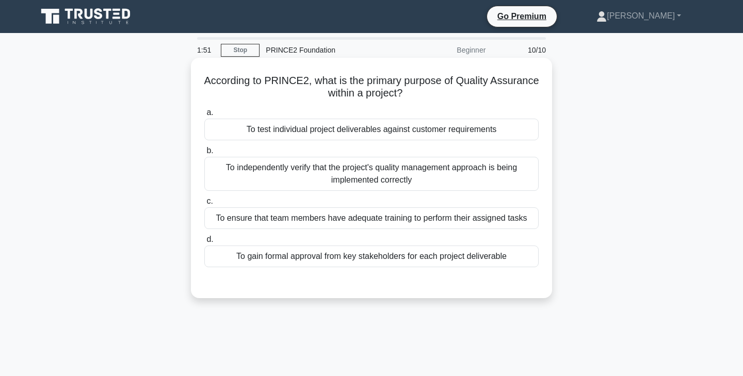
click at [398, 130] on div "To test individual project deliverables against customer requirements" at bounding box center [371, 130] width 335 height 22
click at [204, 116] on input "a. To test individual project deliverables against customer requirements" at bounding box center [204, 112] width 0 height 7
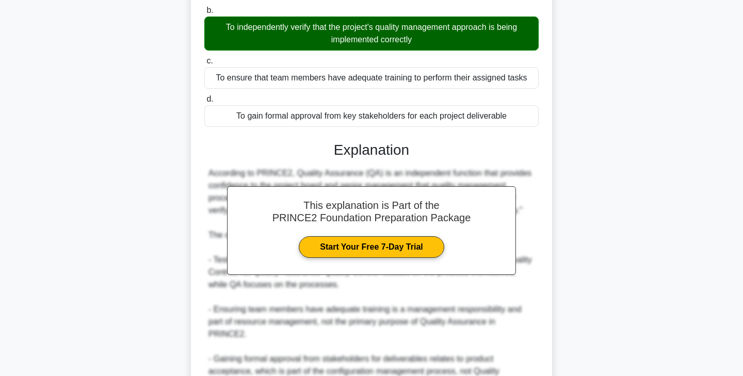
scroll to position [236, 0]
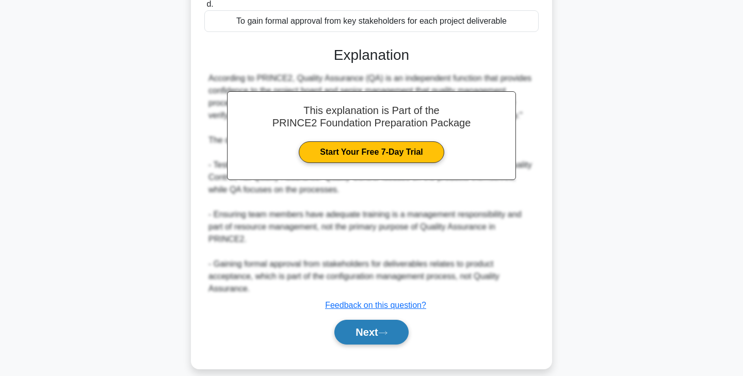
click at [380, 330] on button "Next" at bounding box center [372, 332] width 74 height 25
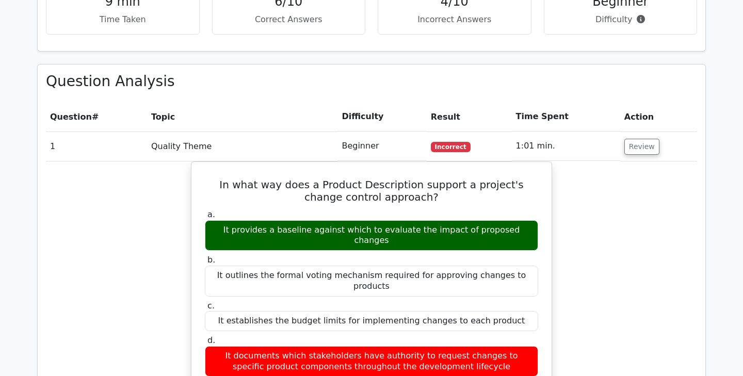
scroll to position [761, 0]
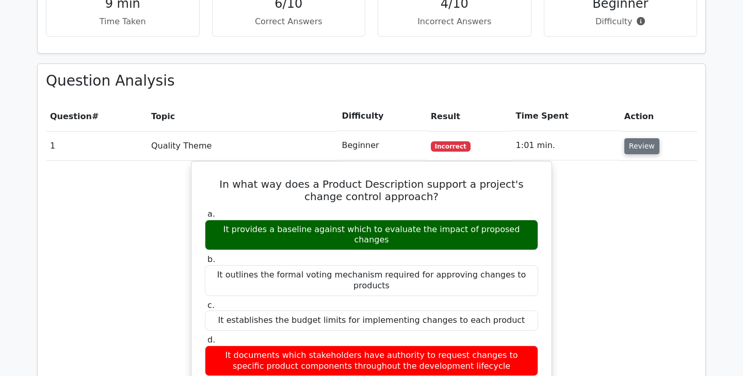
click at [636, 138] on button "Review" at bounding box center [642, 146] width 35 height 16
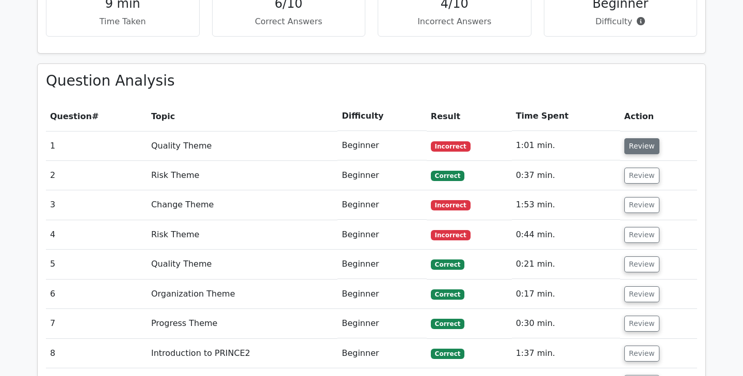
click at [652, 138] on button "Review" at bounding box center [642, 146] width 35 height 16
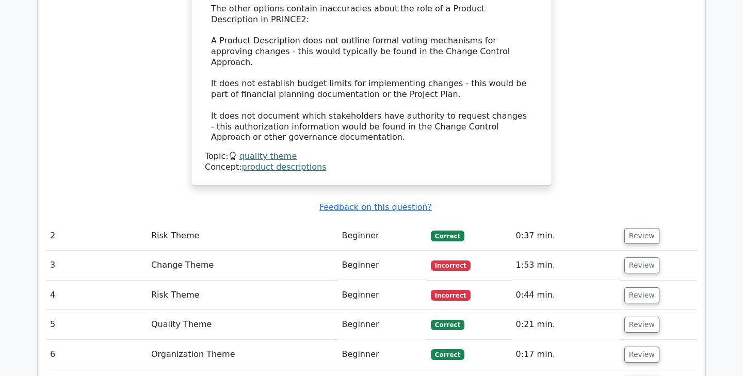
scroll to position [1305, 0]
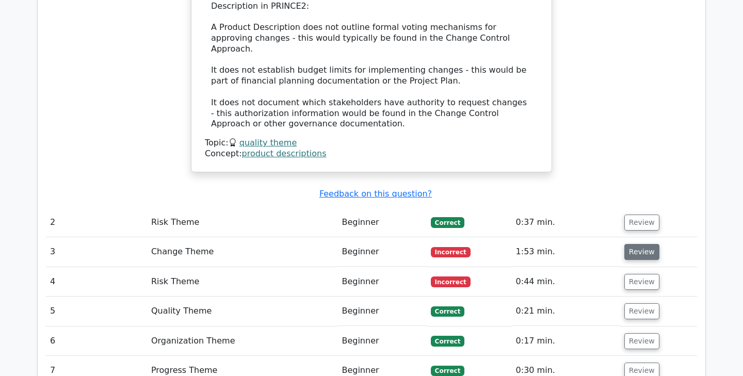
click at [642, 244] on button "Review" at bounding box center [642, 252] width 35 height 16
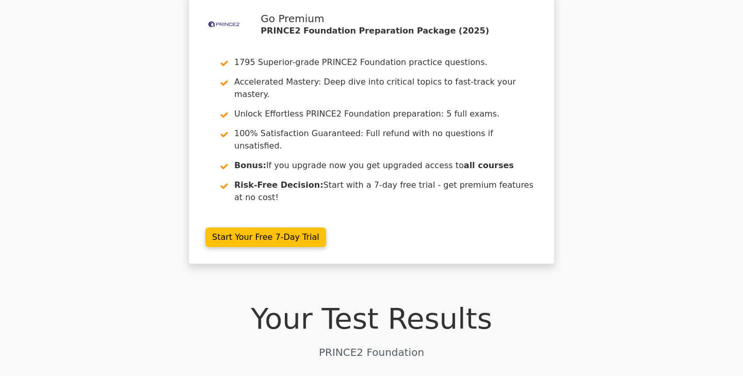
scroll to position [0, 0]
